Goal: Use online tool/utility: Utilize a website feature to perform a specific function

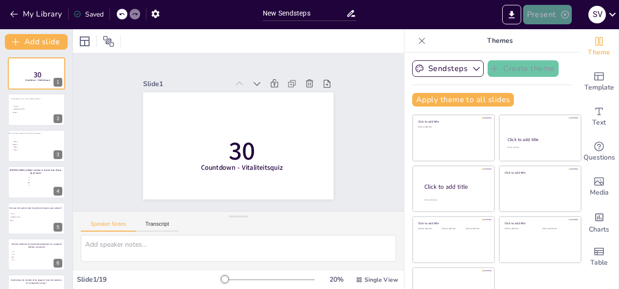
click at [540, 17] on button "Present" at bounding box center [547, 14] width 49 height 19
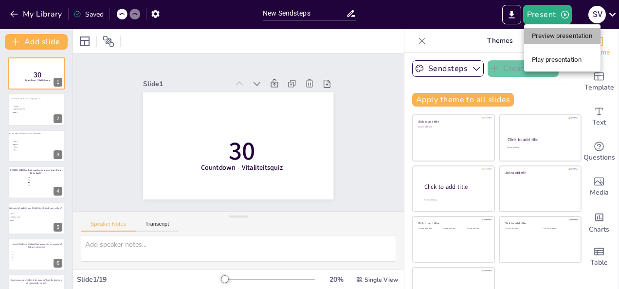
click at [547, 35] on li "Preview presentation" at bounding box center [562, 36] width 76 height 16
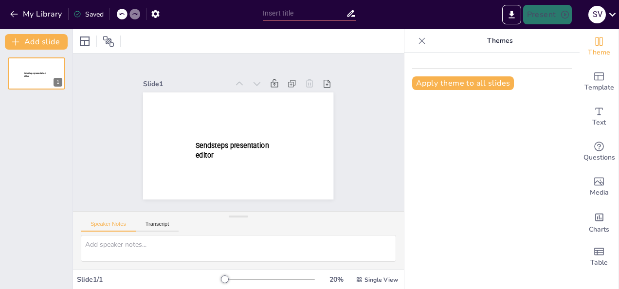
type input "New Sendsteps"
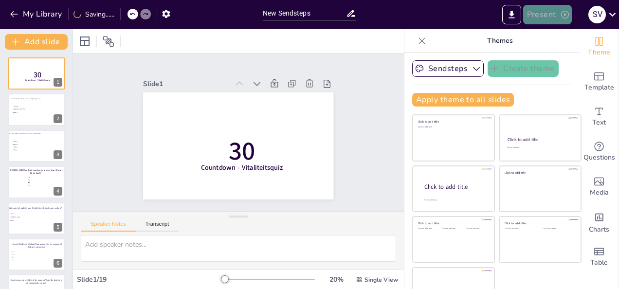
click at [526, 9] on button "Present" at bounding box center [547, 14] width 49 height 19
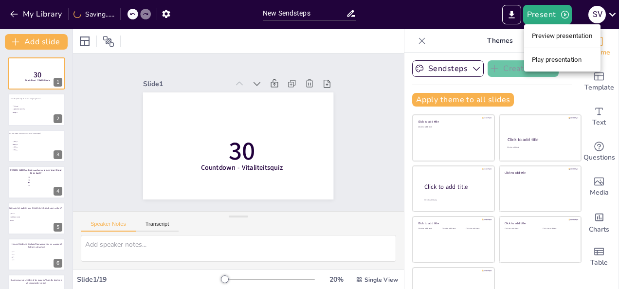
click at [546, 55] on li "Play presentation" at bounding box center [562, 60] width 76 height 16
